Goal: Navigation & Orientation: Find specific page/section

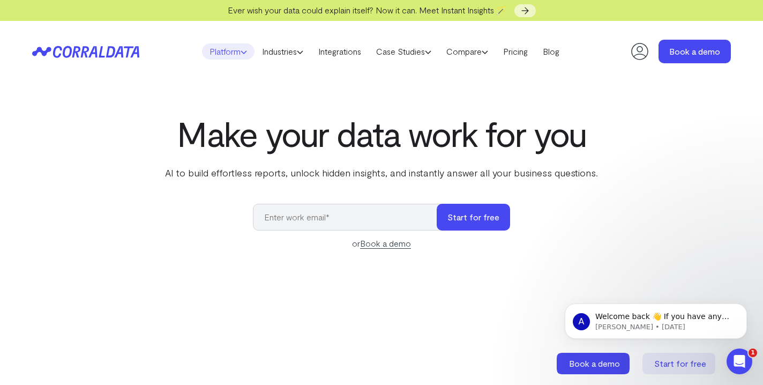
click at [243, 50] on link "Platform" at bounding box center [228, 51] width 53 height 16
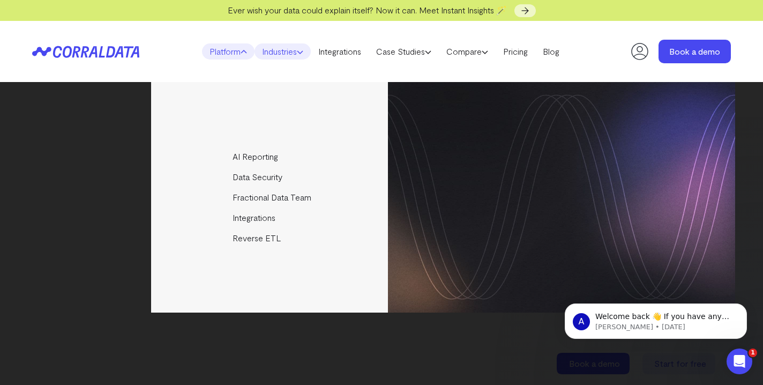
click at [270, 50] on link "Industries" at bounding box center [283, 51] width 56 height 16
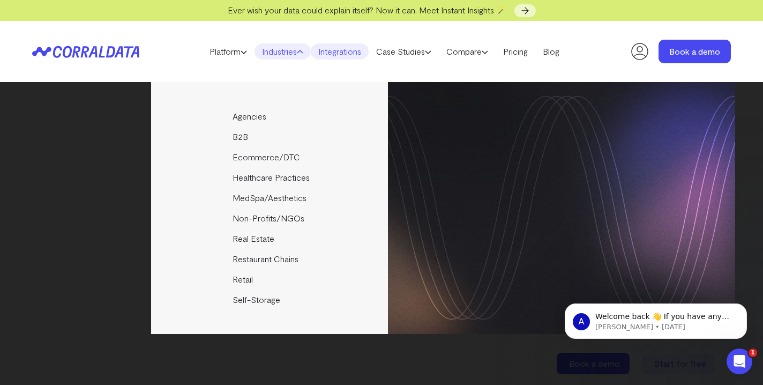
click at [342, 51] on link "Integrations" at bounding box center [340, 51] width 58 height 16
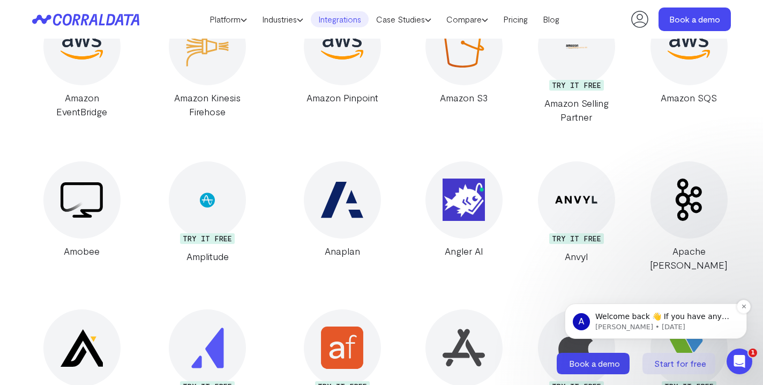
scroll to position [1192, 0]
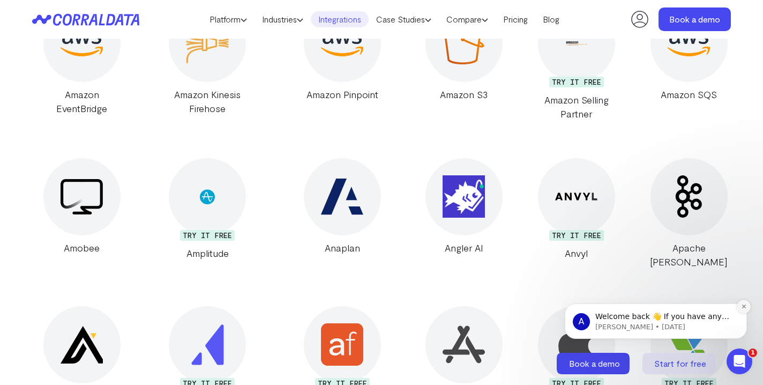
click at [742, 304] on icon "Dismiss notification" at bounding box center [744, 306] width 6 height 6
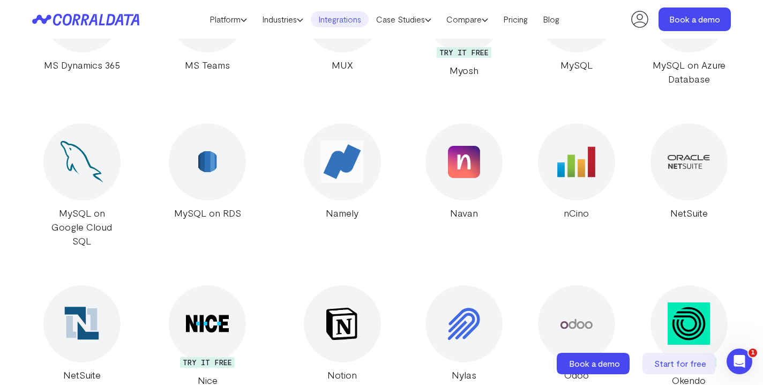
scroll to position [11986, 0]
